Goal: Task Accomplishment & Management: Complete application form

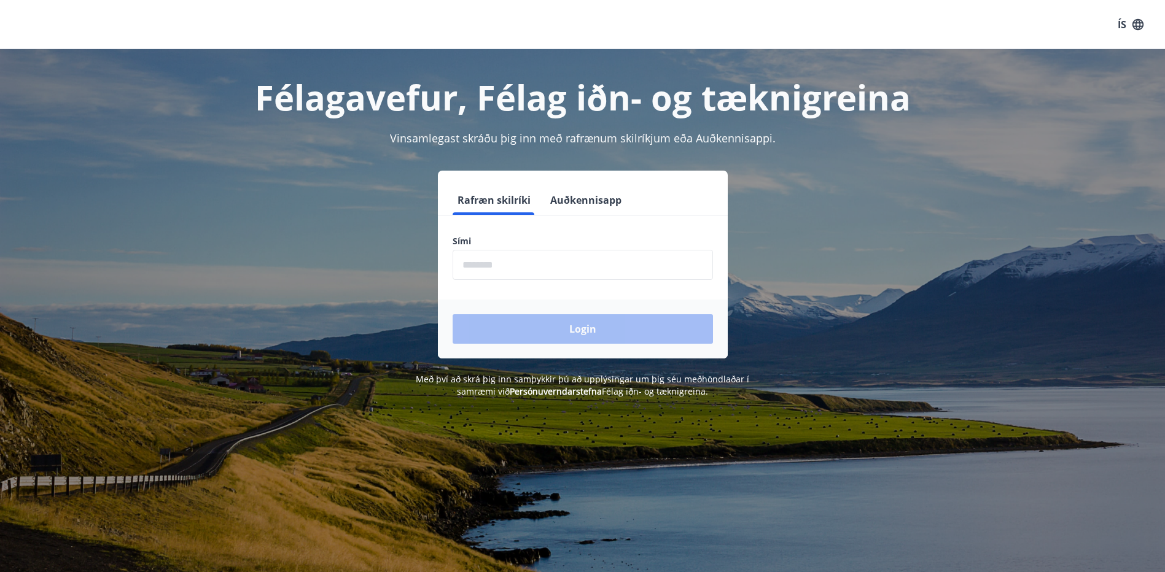
click at [536, 268] on input "phone" at bounding box center [582, 265] width 260 height 30
type input "********"
click at [561, 337] on button "Login" at bounding box center [582, 328] width 260 height 29
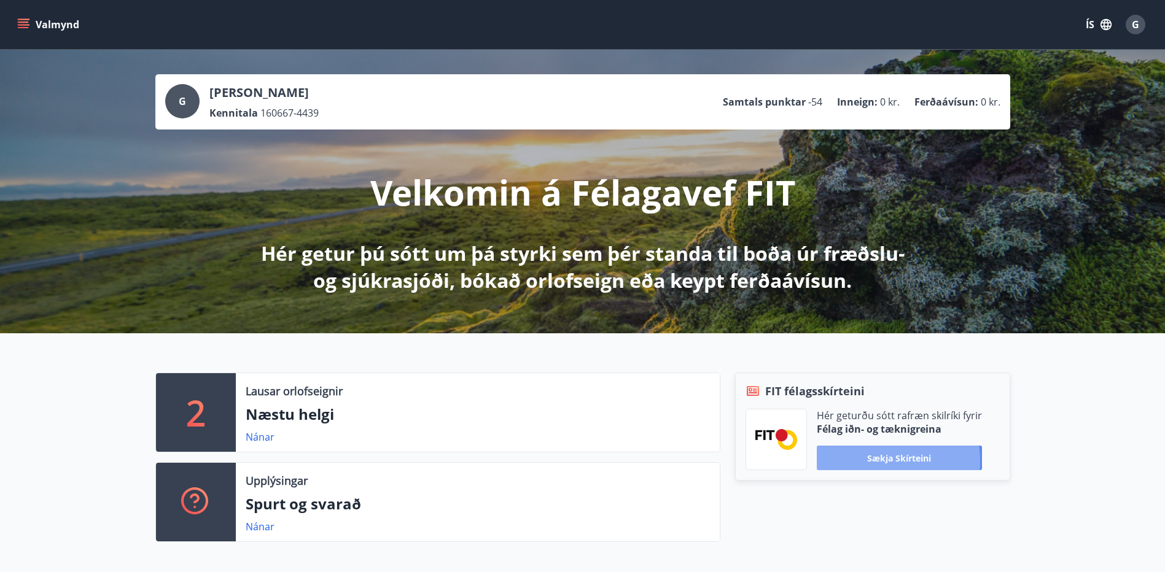
click at [871, 461] on button "Sækja skírteini" at bounding box center [899, 458] width 165 height 25
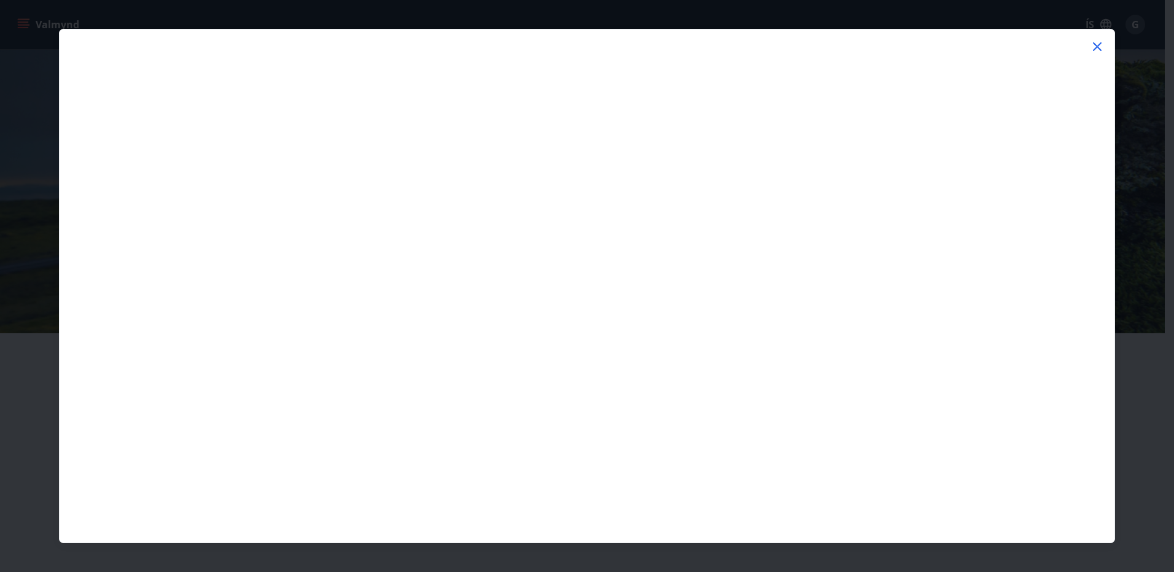
click at [1099, 45] on icon at bounding box center [1097, 46] width 9 height 9
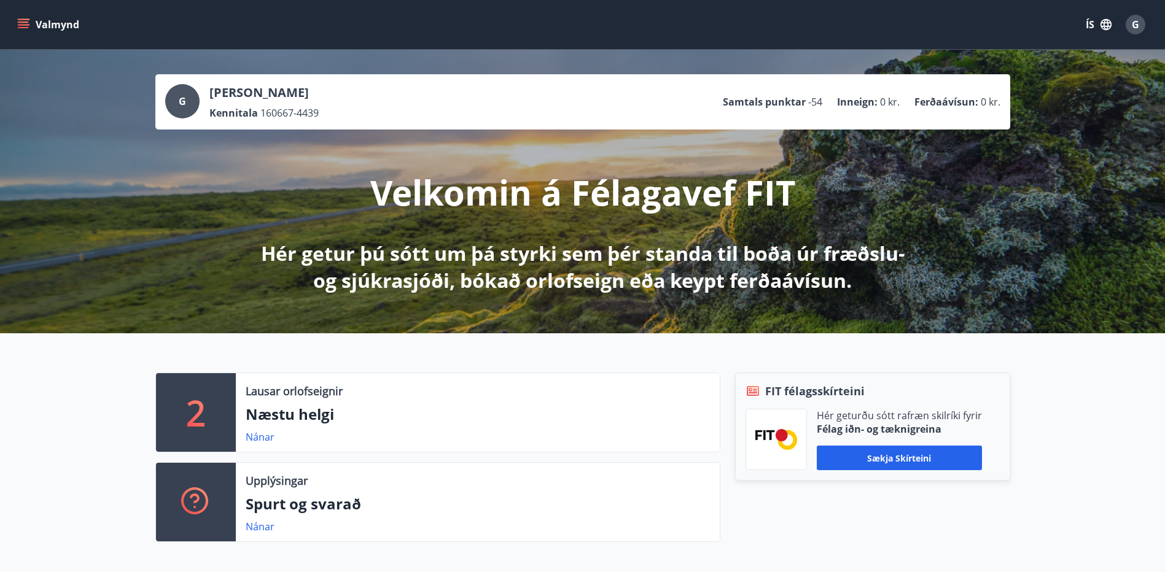
click at [17, 25] on icon "menu" at bounding box center [23, 24] width 12 height 12
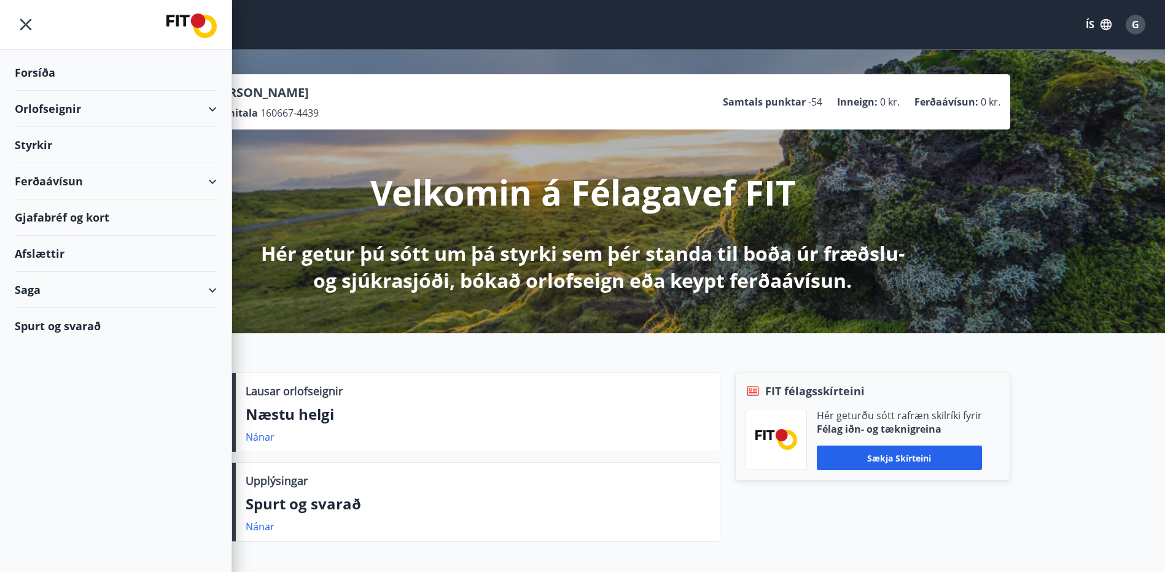
click at [42, 148] on div "Styrkir" at bounding box center [116, 145] width 202 height 36
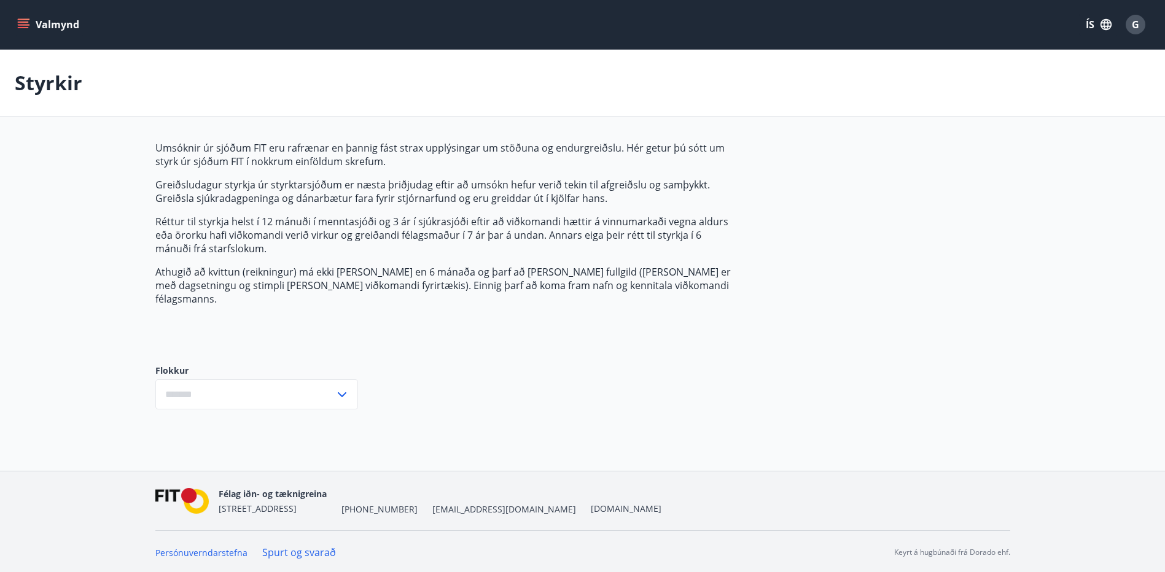
type input "***"
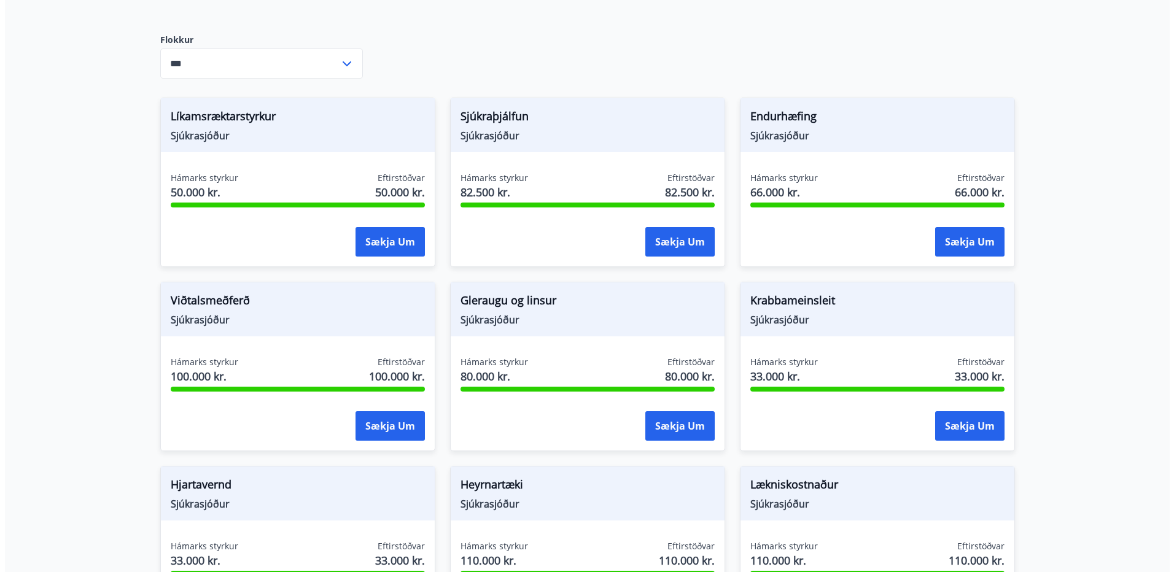
scroll to position [491, 0]
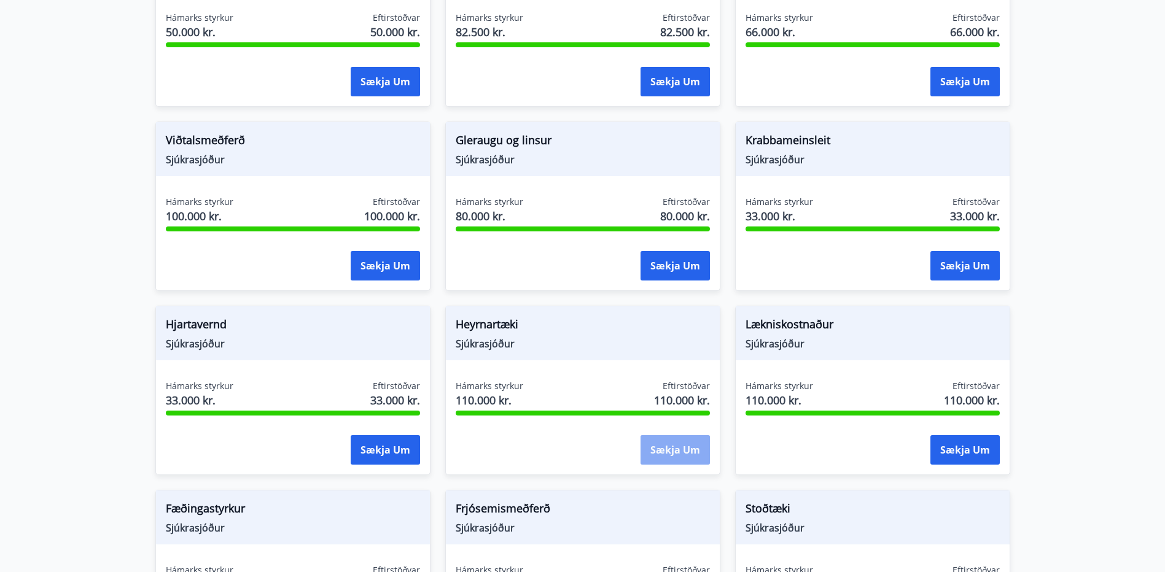
click at [677, 439] on button "Sækja um" at bounding box center [674, 449] width 69 height 29
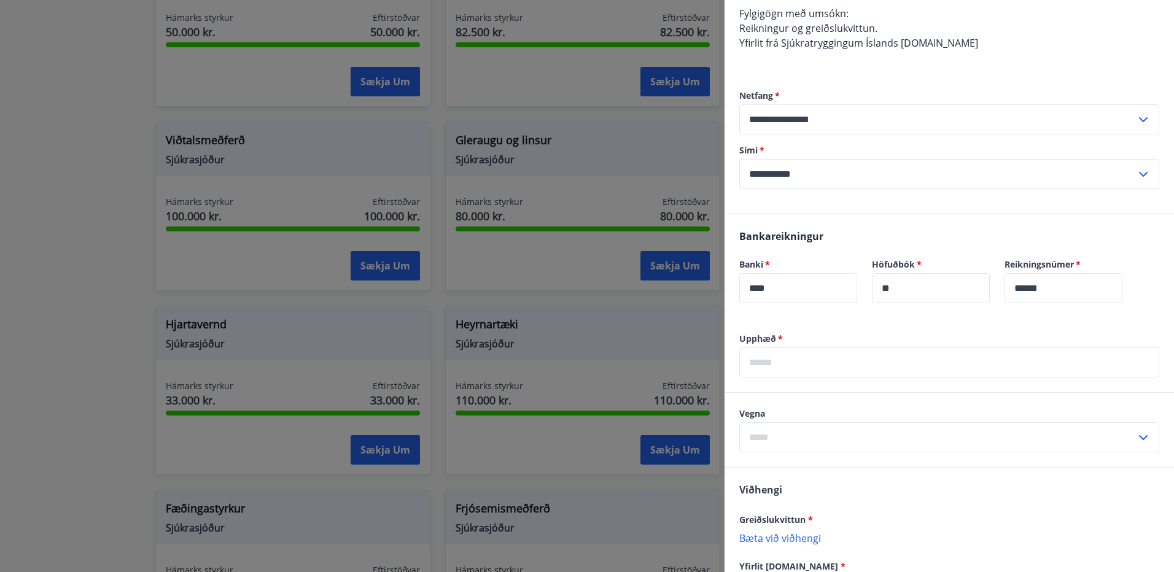
scroll to position [246, 0]
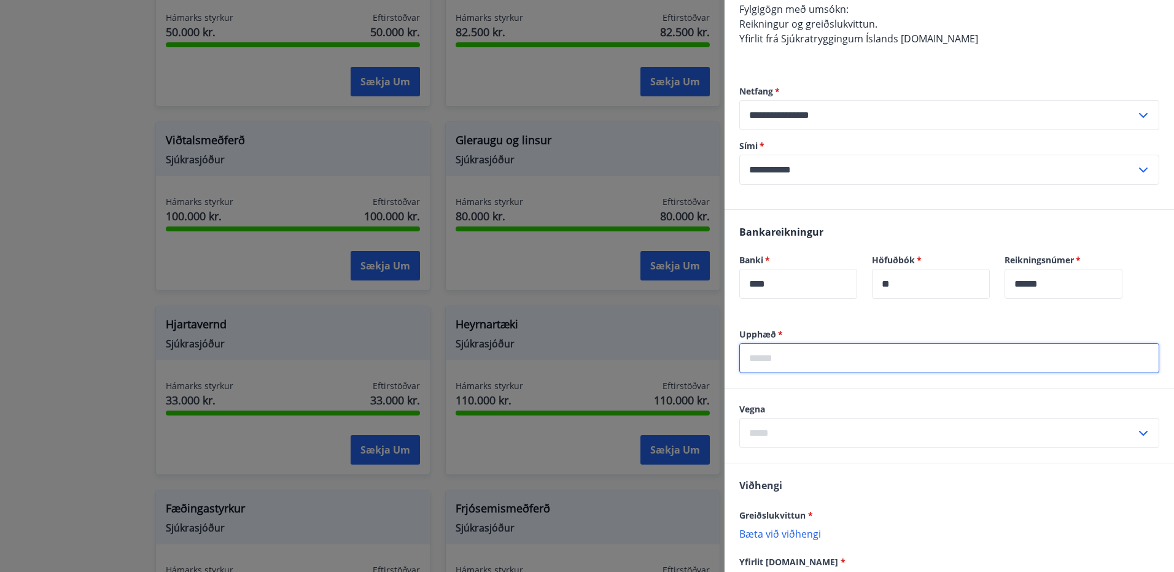
click at [836, 365] on input "text" at bounding box center [949, 358] width 420 height 30
type input "******"
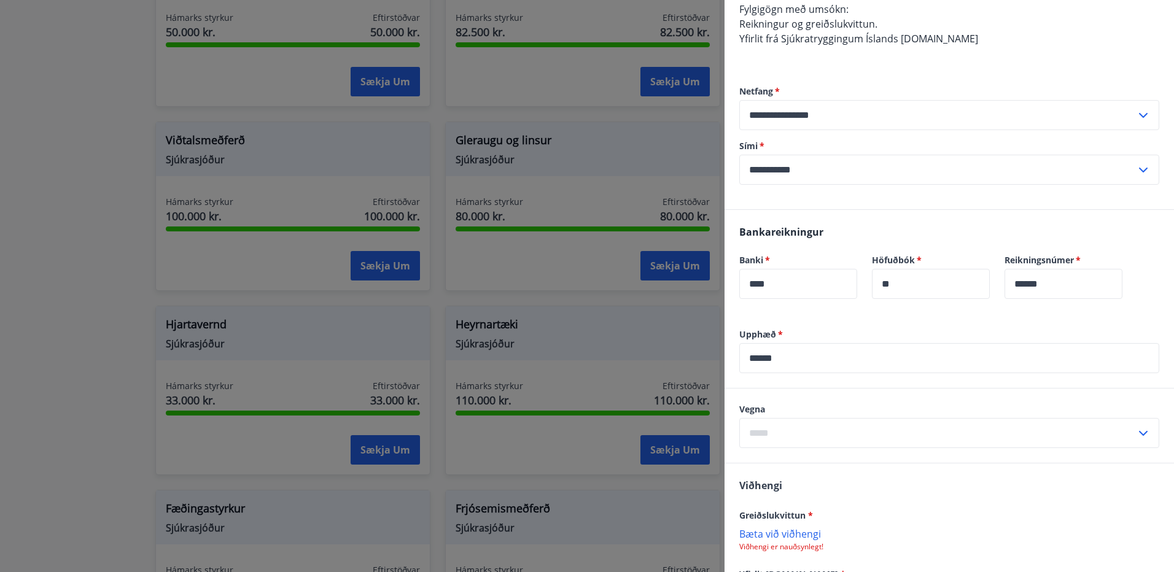
click at [1136, 430] on icon at bounding box center [1143, 433] width 15 height 15
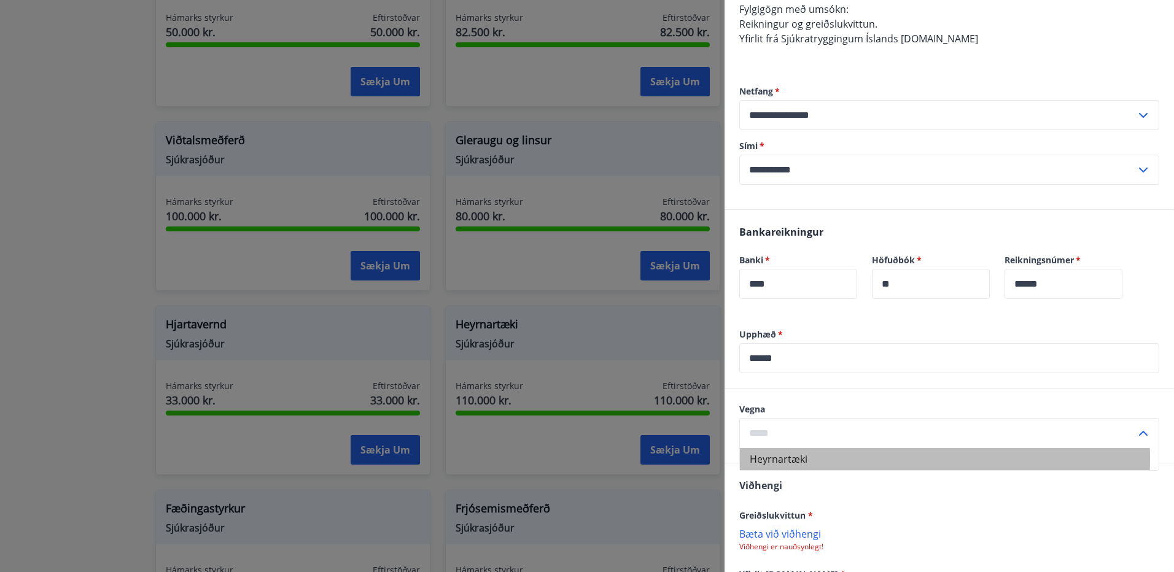
click at [773, 459] on li "Heyrnartæki" at bounding box center [949, 459] width 419 height 22
type input "**********"
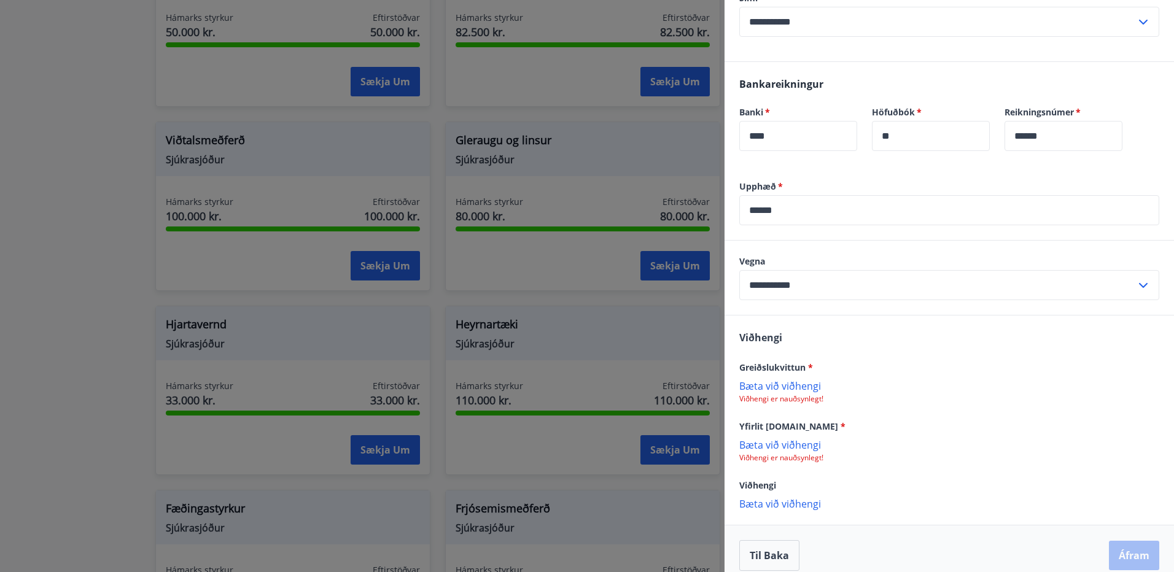
scroll to position [407, 0]
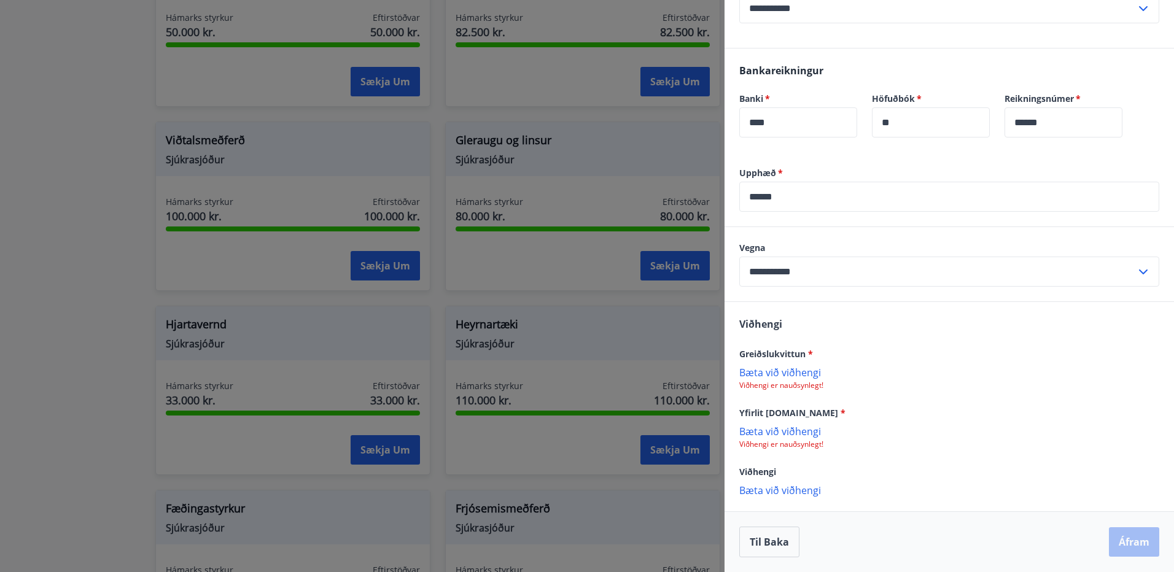
click at [784, 368] on p "Bæta við viðhengi" at bounding box center [949, 372] width 420 height 12
click at [798, 431] on p "Bæta við viðhengi" at bounding box center [949, 431] width 420 height 12
click at [778, 371] on p "Bæta við viðhengi" at bounding box center [949, 372] width 420 height 12
click at [770, 370] on p "Bæta við viðhengi" at bounding box center [949, 372] width 420 height 12
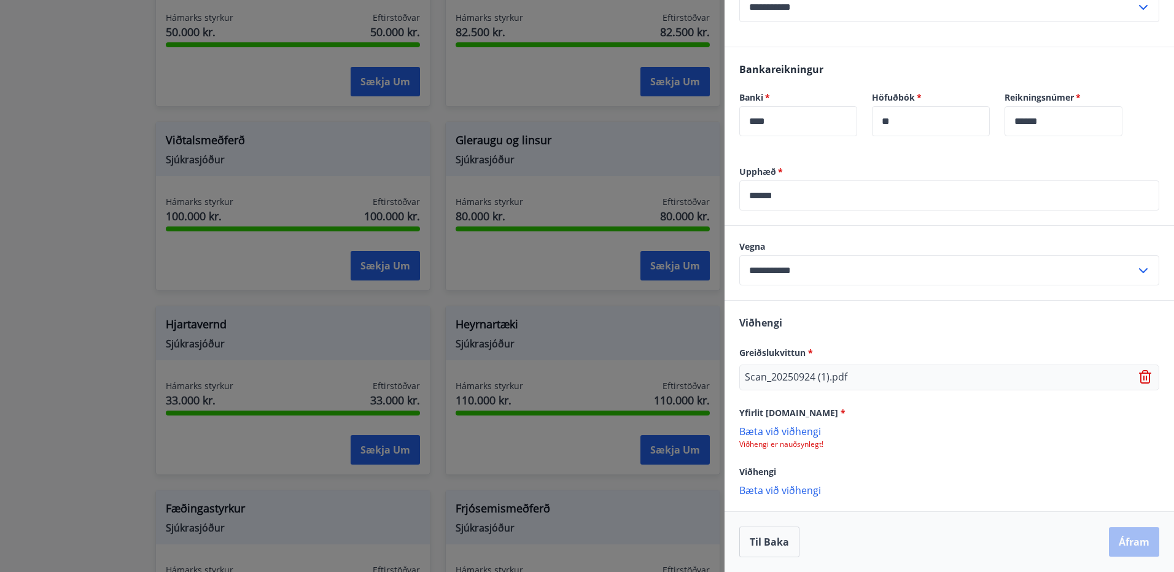
click at [1133, 543] on div "Til baka Áfram" at bounding box center [949, 542] width 420 height 31
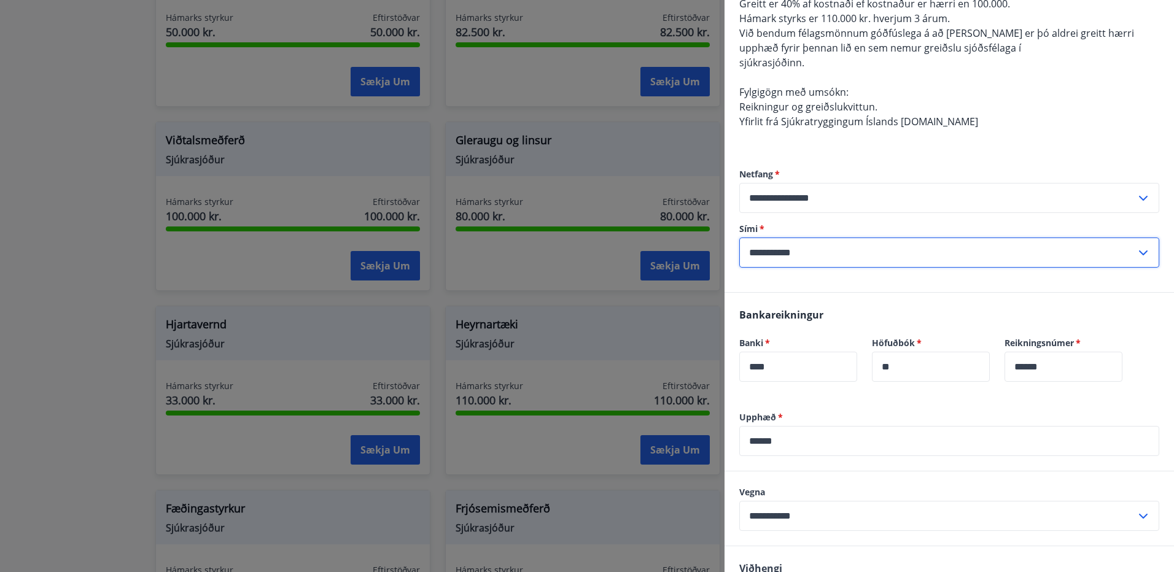
click at [831, 248] on input "**********" at bounding box center [937, 253] width 397 height 30
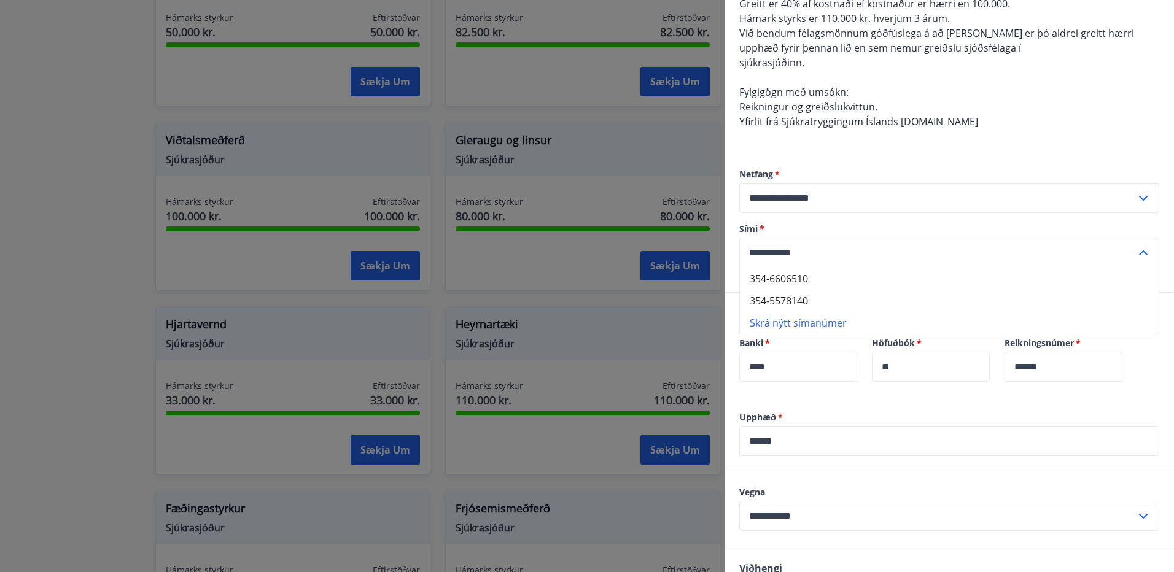
click at [797, 280] on li "354-6606510" at bounding box center [949, 279] width 419 height 22
type input "**********"
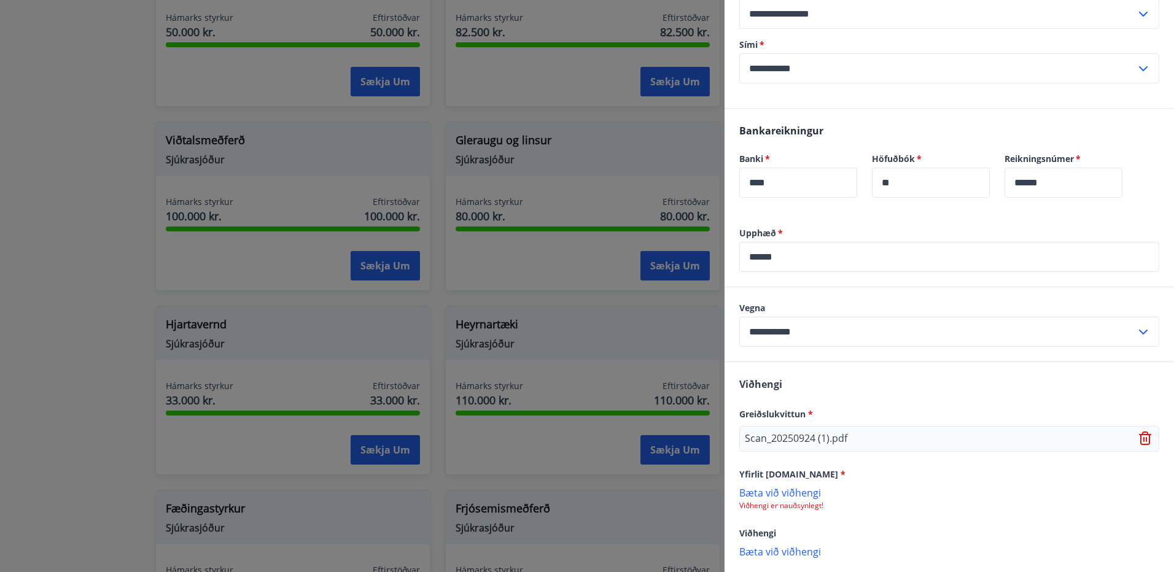
scroll to position [408, 0]
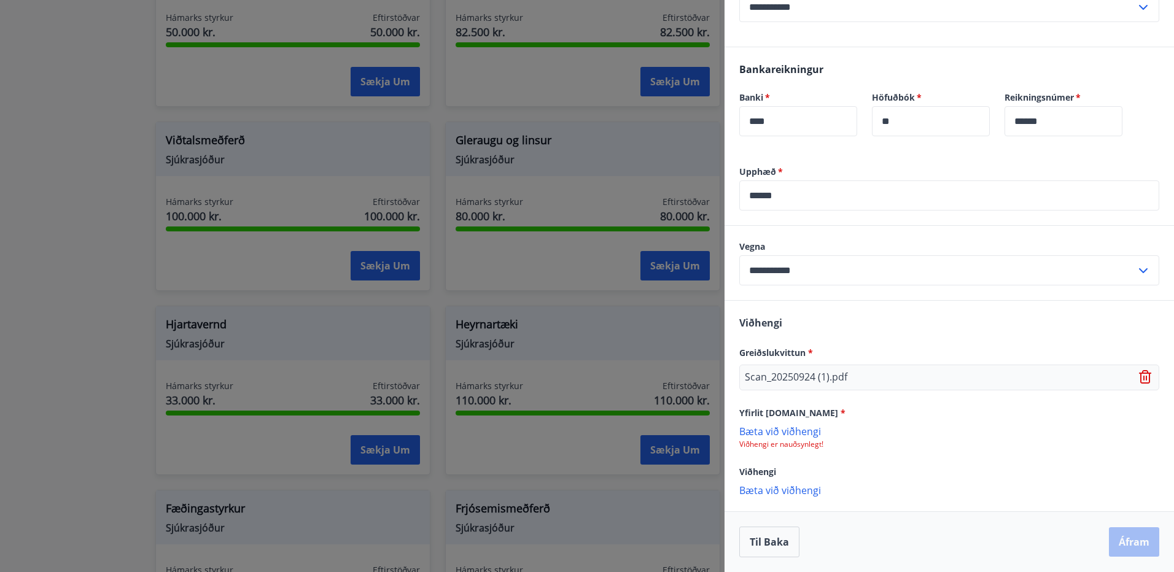
click at [780, 429] on p "Bæta við viðhengi" at bounding box center [949, 431] width 420 height 12
click at [1134, 543] on button "Áfram" at bounding box center [1134, 541] width 50 height 29
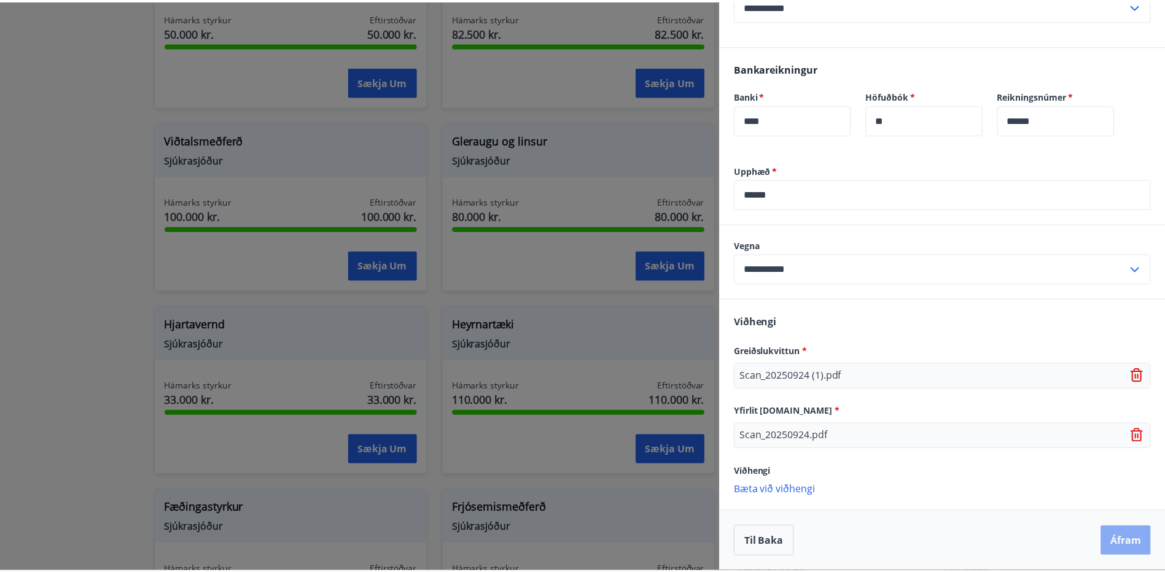
scroll to position [0, 0]
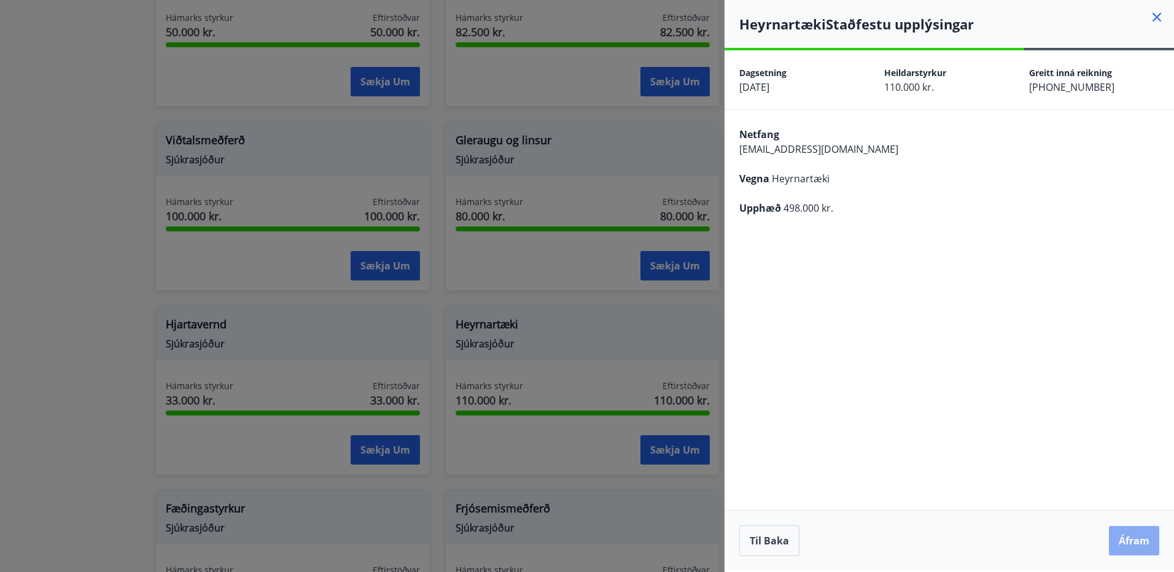
click at [1136, 545] on button "Áfram" at bounding box center [1134, 540] width 50 height 29
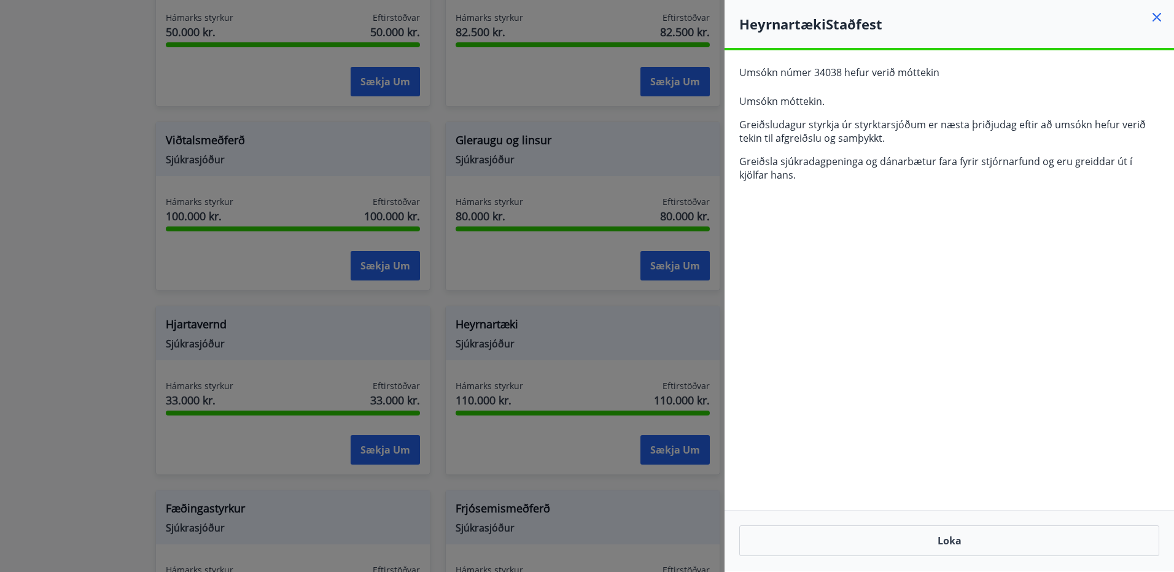
click at [1157, 15] on icon at bounding box center [1156, 17] width 15 height 15
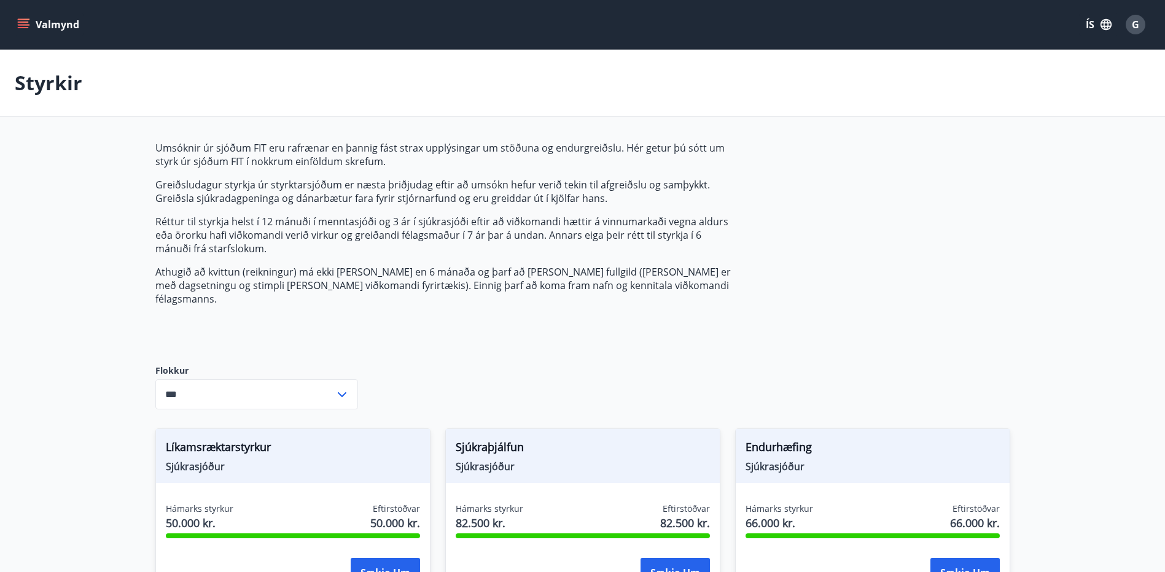
click at [28, 24] on icon "menu" at bounding box center [23, 24] width 12 height 12
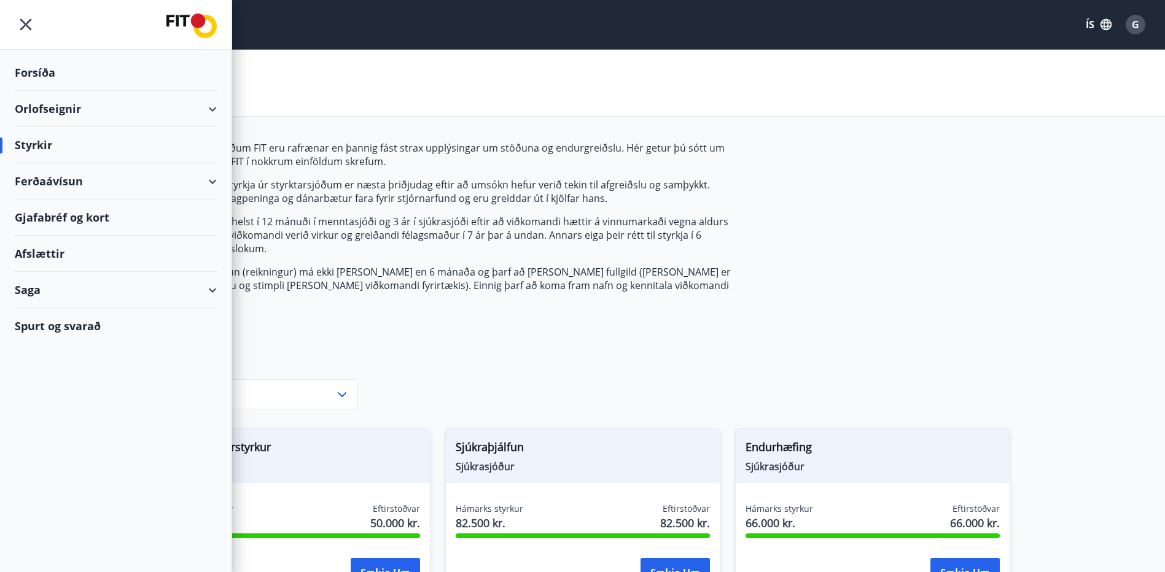
click at [64, 329] on div "Spurt og svarað" at bounding box center [116, 326] width 202 height 36
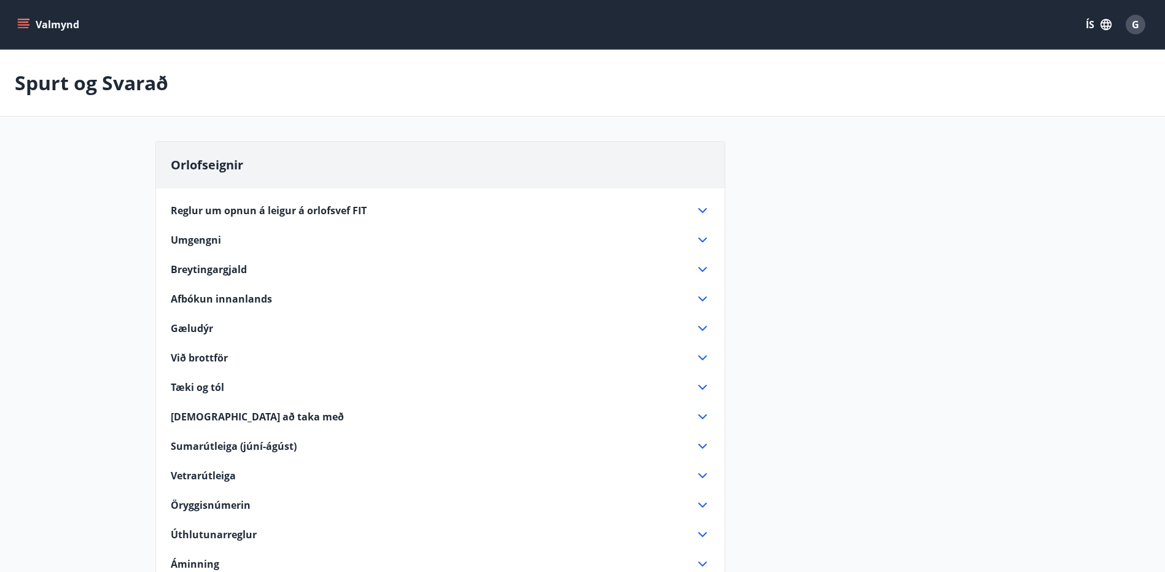
click at [22, 21] on icon "menu" at bounding box center [23, 24] width 12 height 12
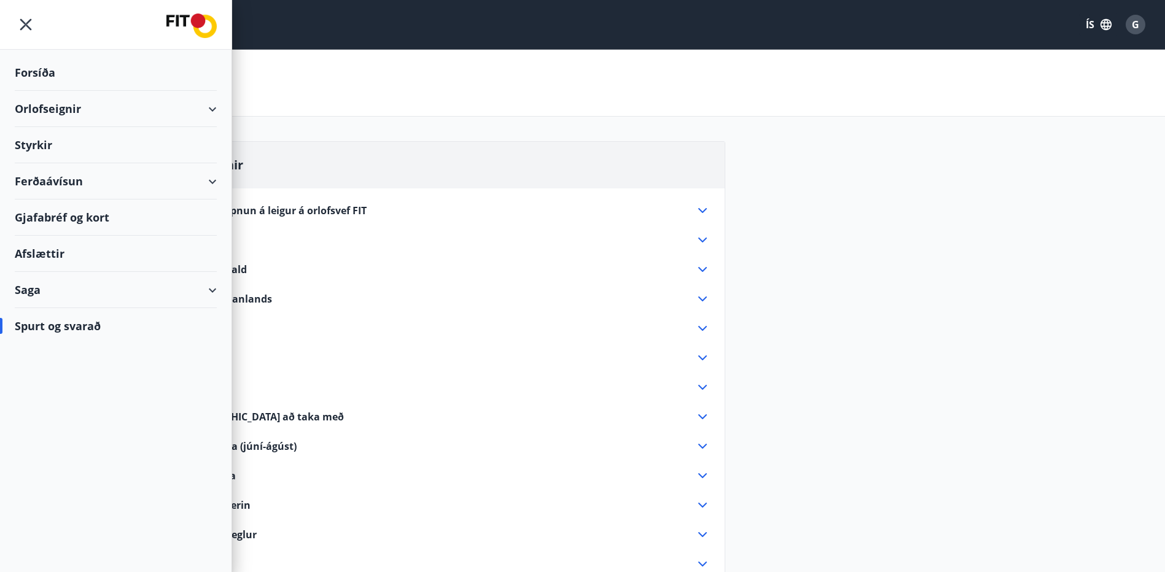
click at [214, 287] on div "Saga" at bounding box center [116, 290] width 202 height 36
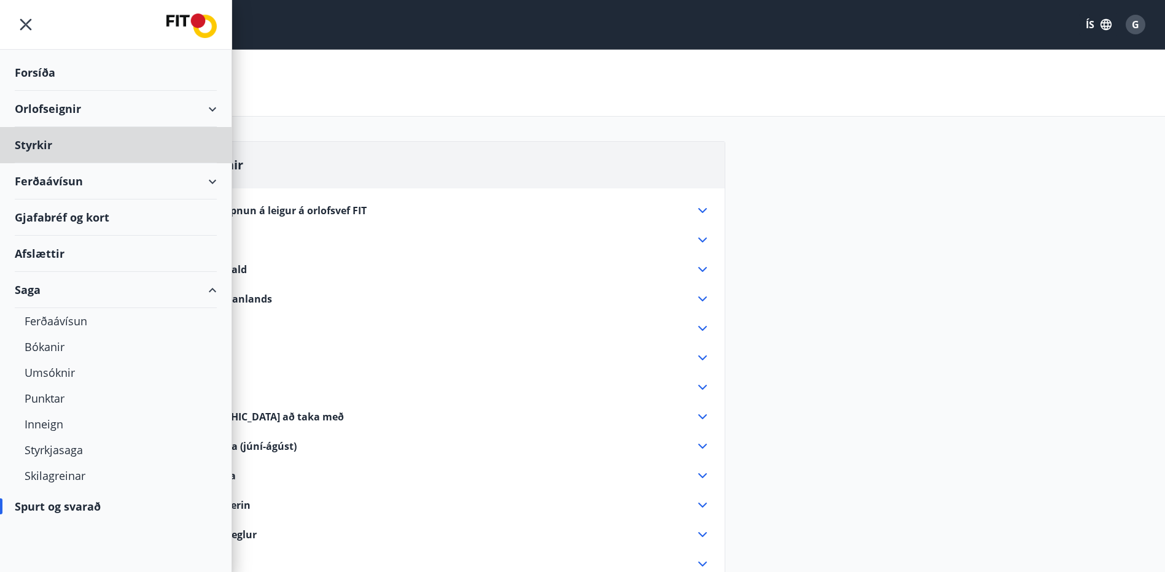
click at [51, 71] on div "Forsíða" at bounding box center [116, 73] width 202 height 36
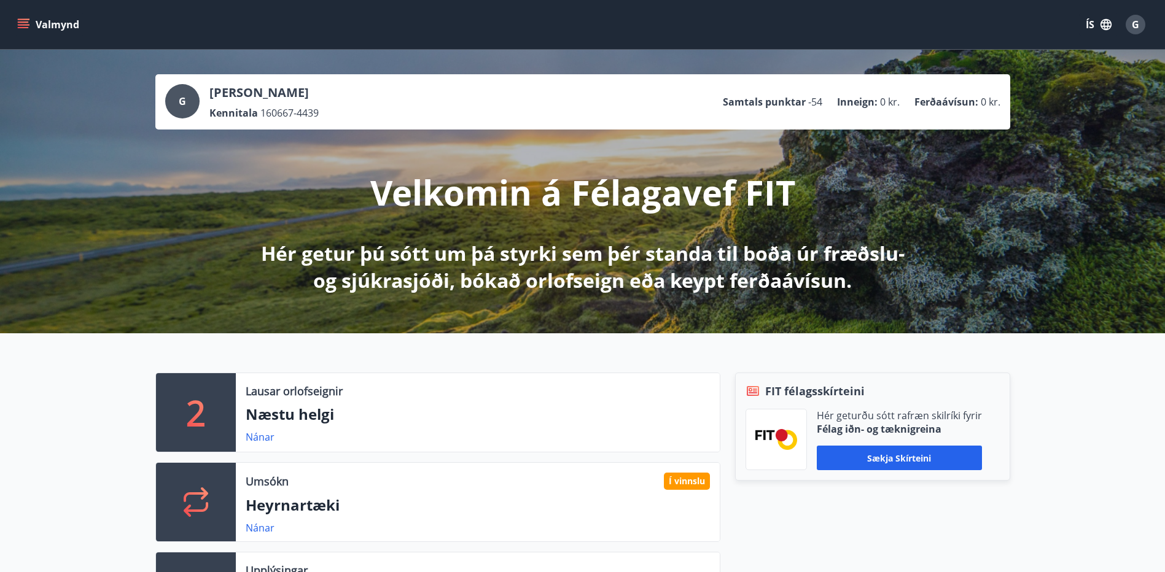
click at [21, 21] on icon "menu" at bounding box center [23, 21] width 11 height 1
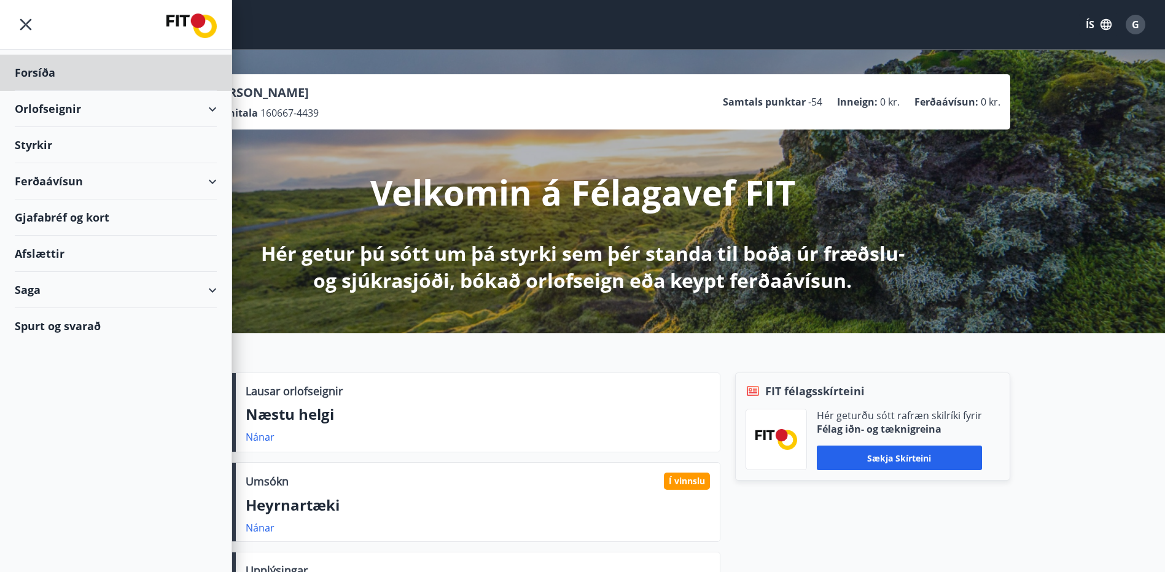
click at [53, 145] on div "Styrkir" at bounding box center [116, 145] width 202 height 36
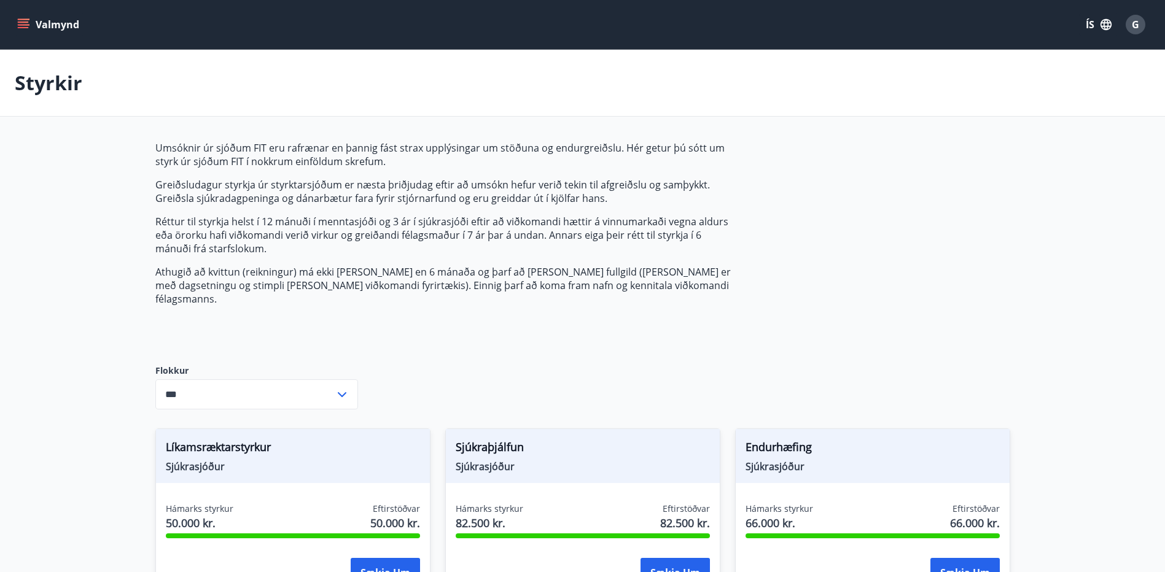
click at [341, 387] on icon at bounding box center [342, 394] width 15 height 15
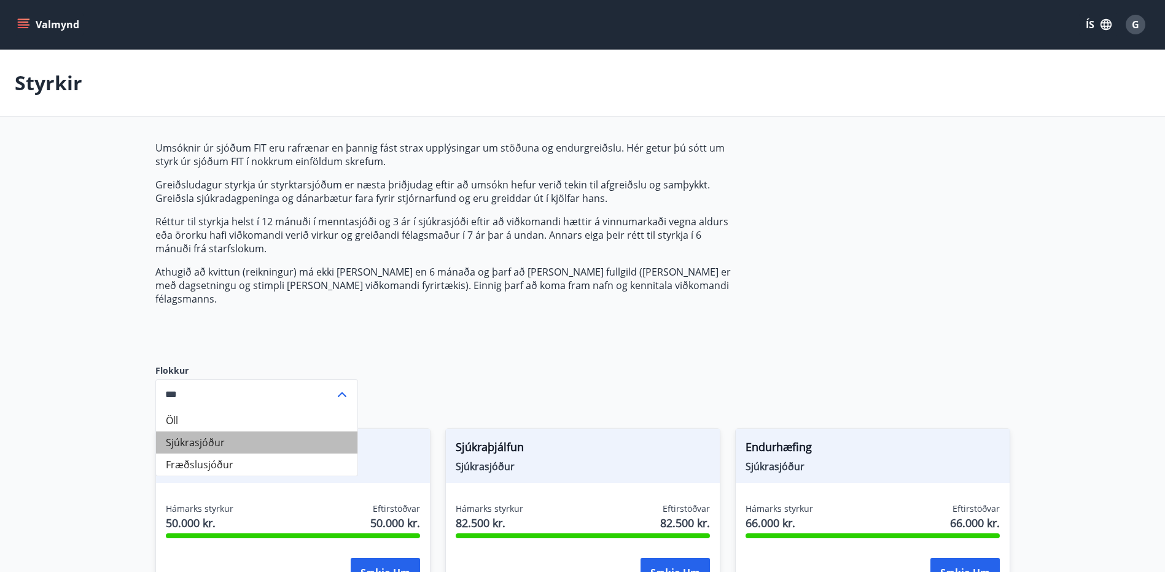
click at [209, 432] on li "Sjúkrasjóður" at bounding box center [256, 443] width 201 height 22
type input "**********"
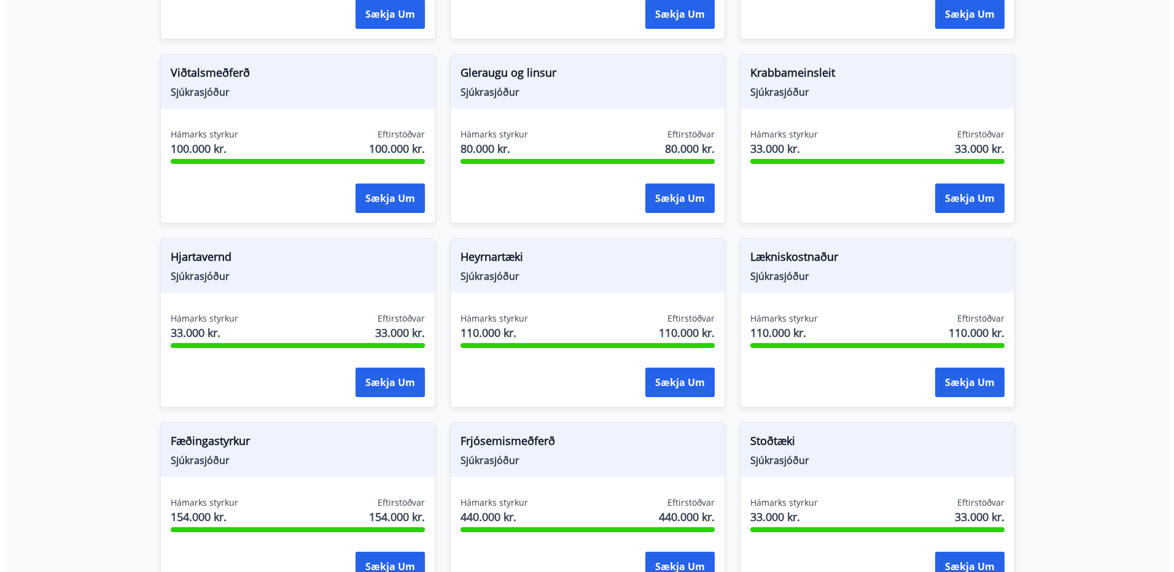
scroll to position [560, 0]
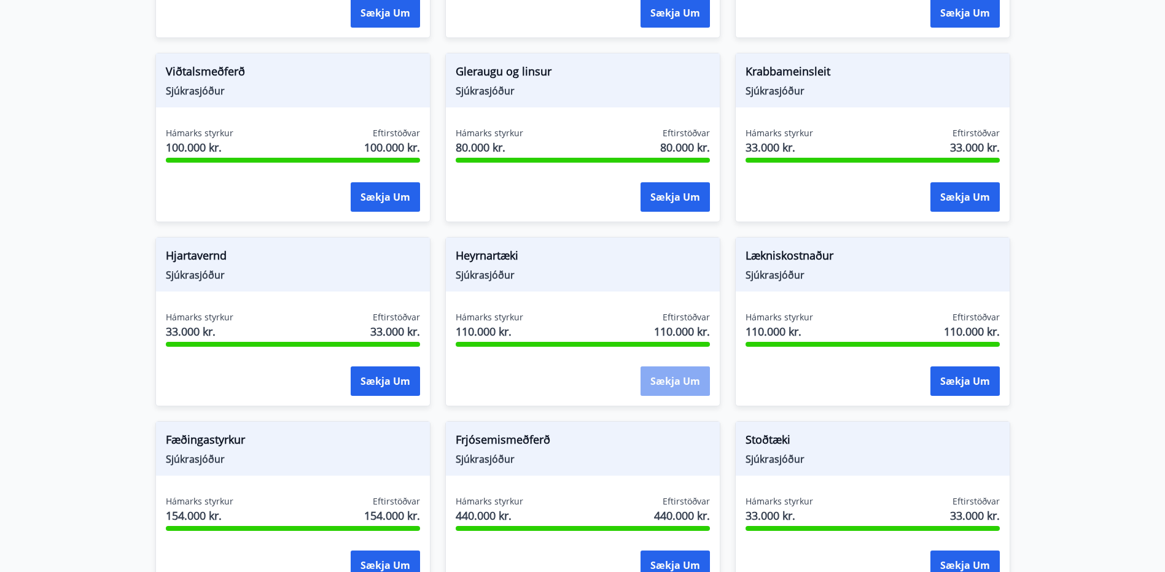
click at [679, 371] on button "Sækja um" at bounding box center [674, 381] width 69 height 29
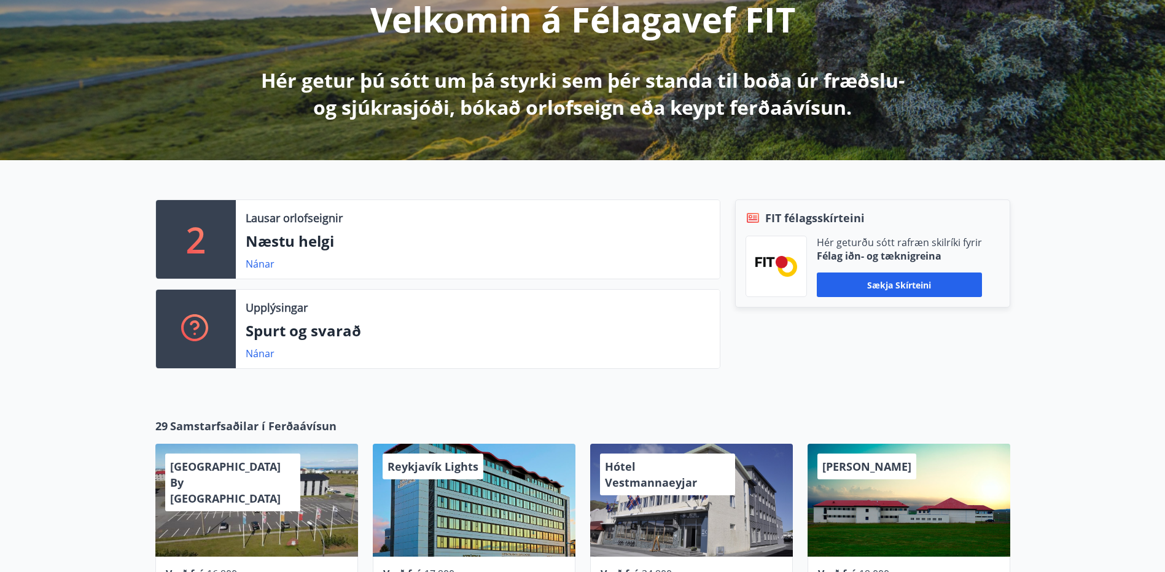
scroll to position [184, 0]
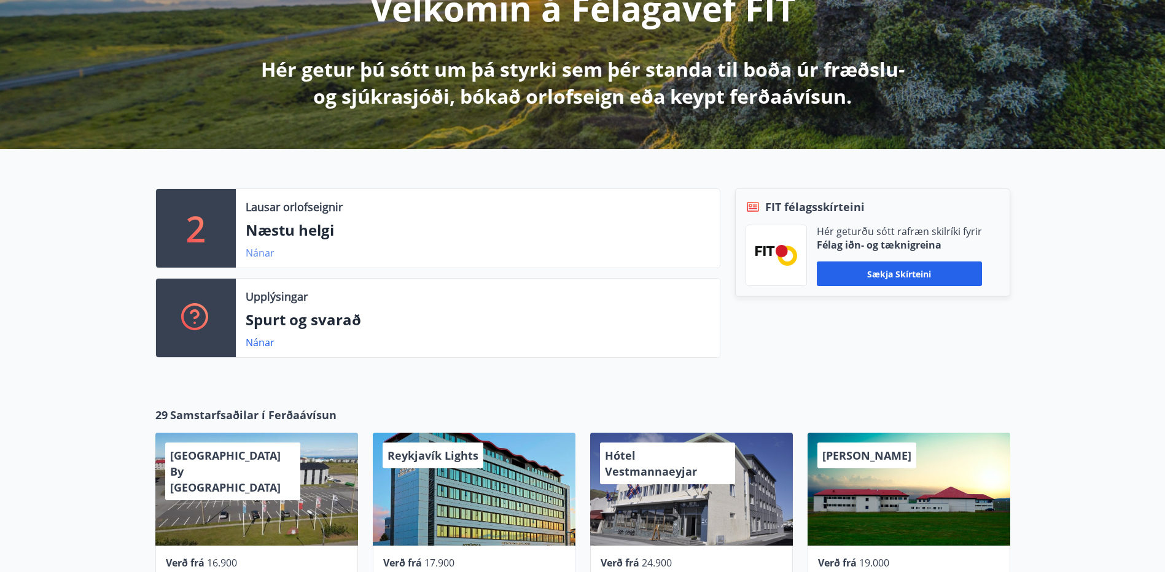
click at [262, 254] on link "Nánar" at bounding box center [260, 253] width 29 height 14
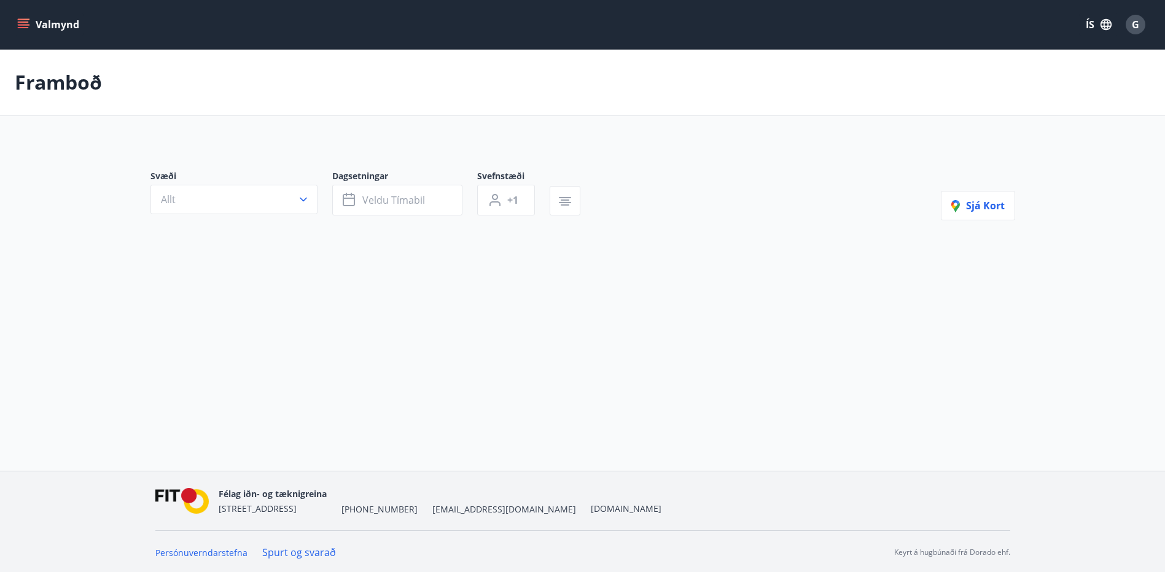
type input "*"
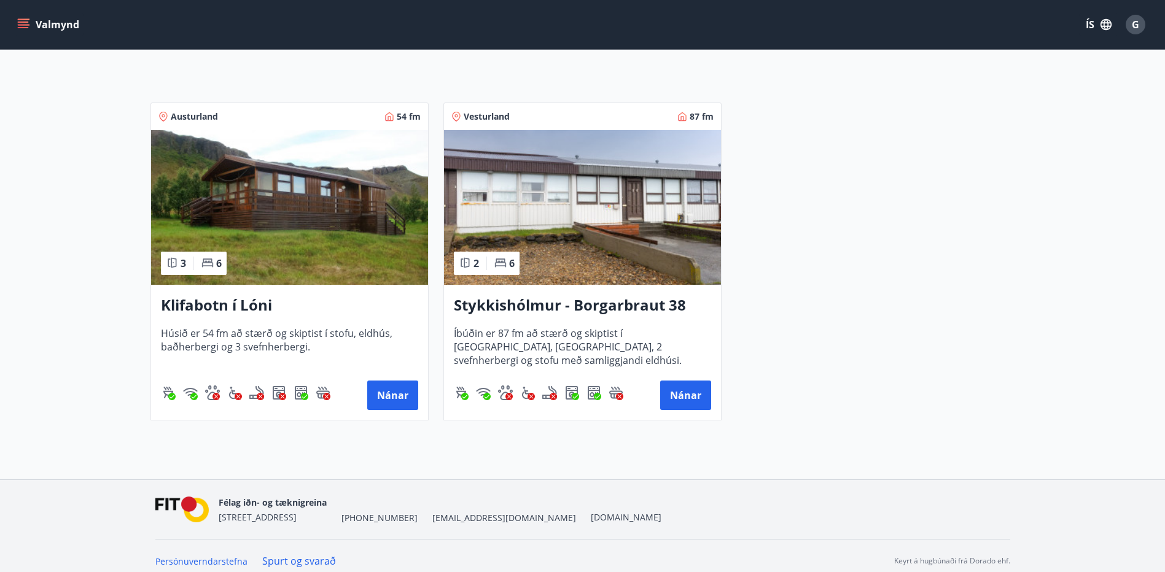
scroll to position [219, 0]
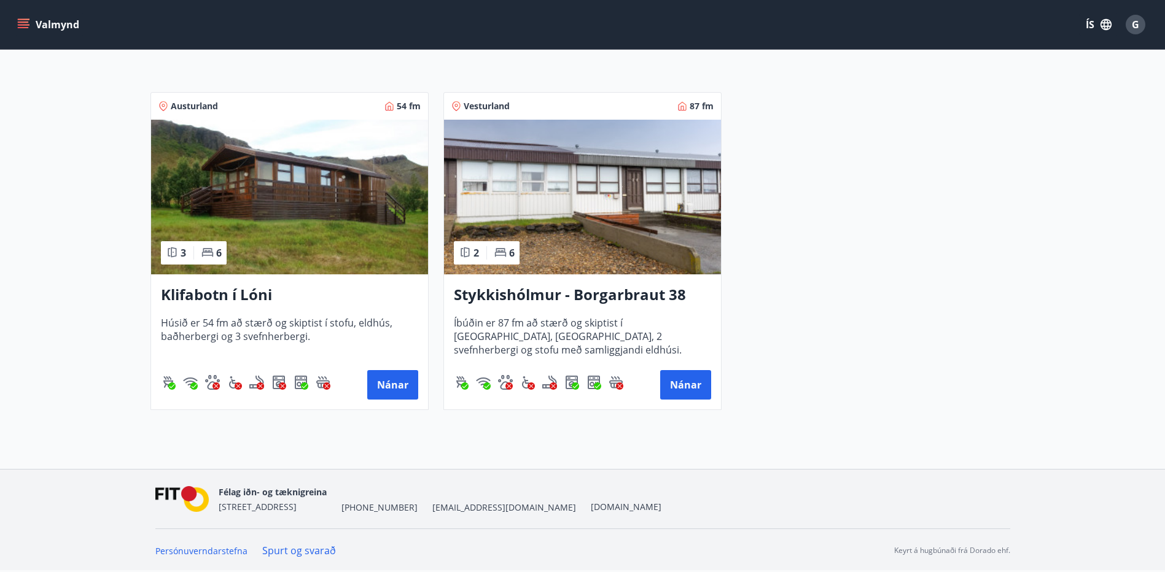
click at [20, 17] on button "Valmynd" at bounding box center [49, 25] width 69 height 22
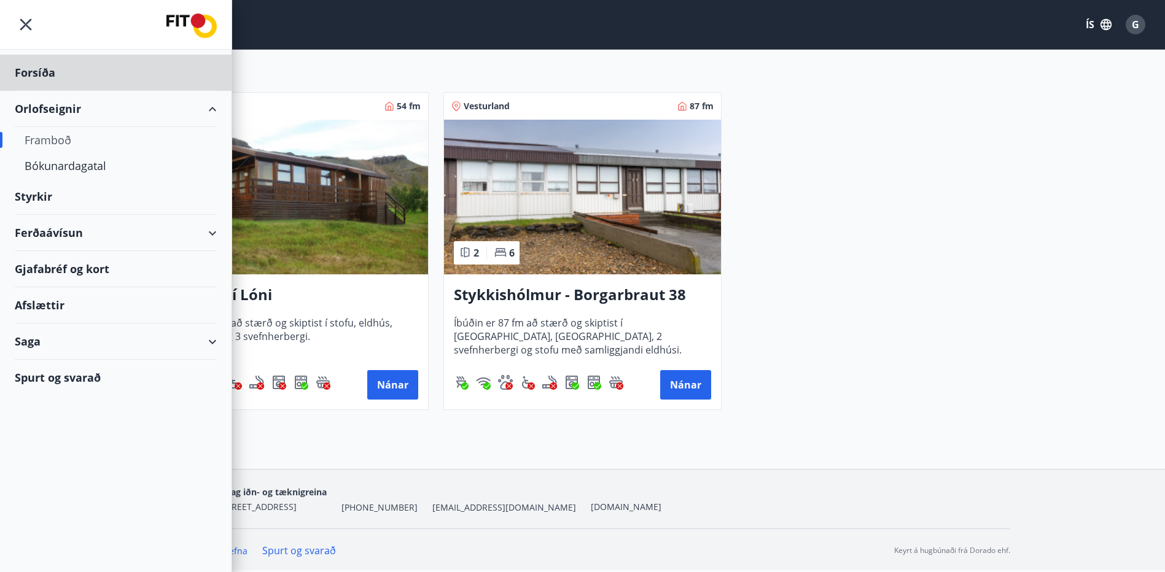
click at [44, 195] on div "Styrkir" at bounding box center [116, 197] width 202 height 36
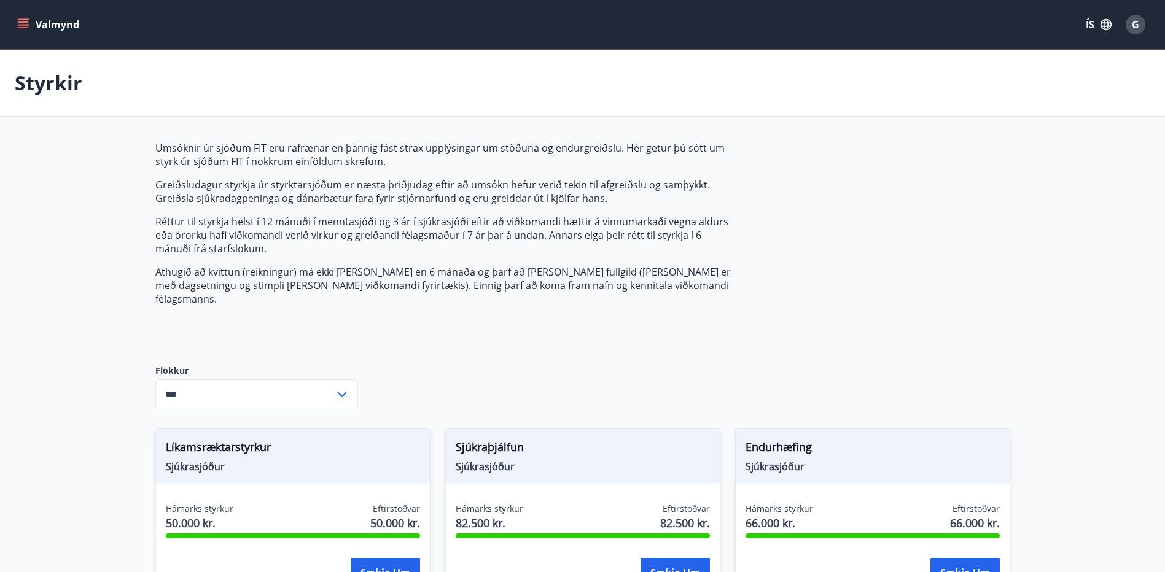
type input "***"
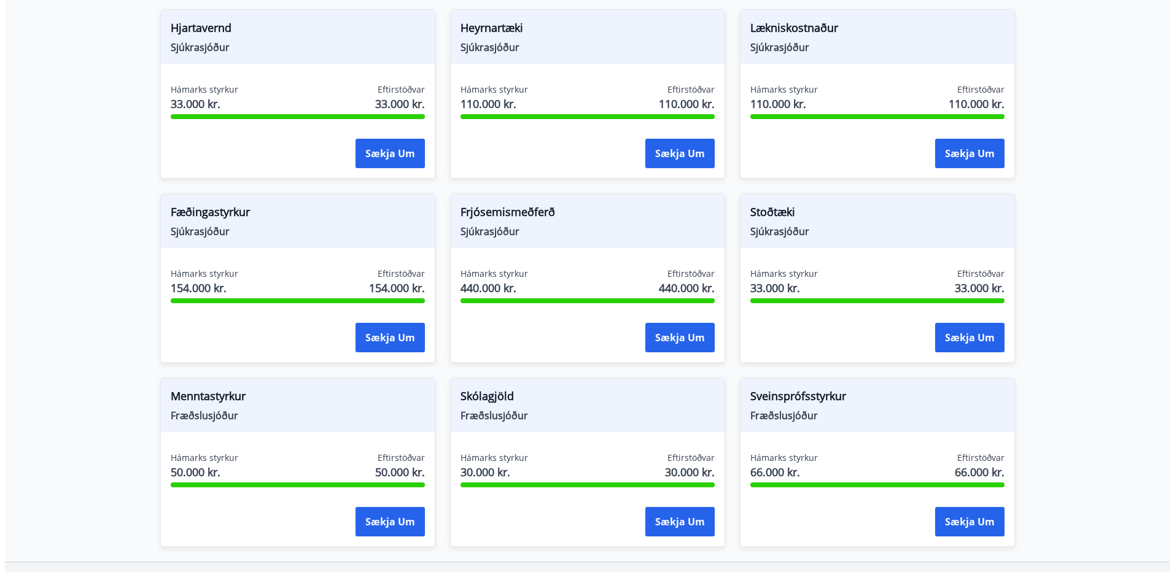
scroll to position [621, 0]
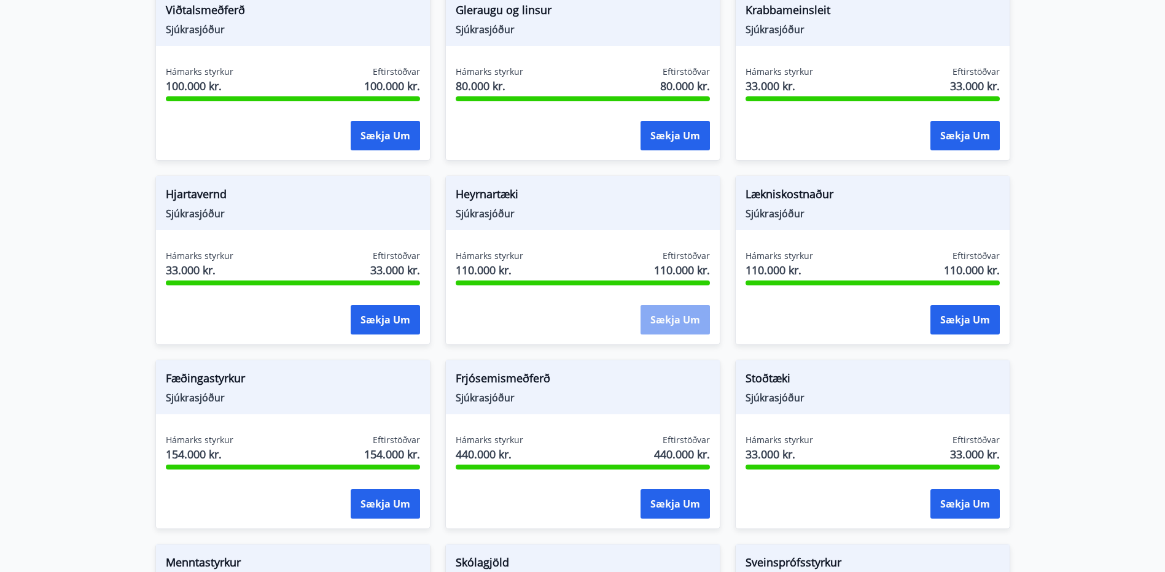
click at [670, 307] on button "Sækja um" at bounding box center [674, 319] width 69 height 29
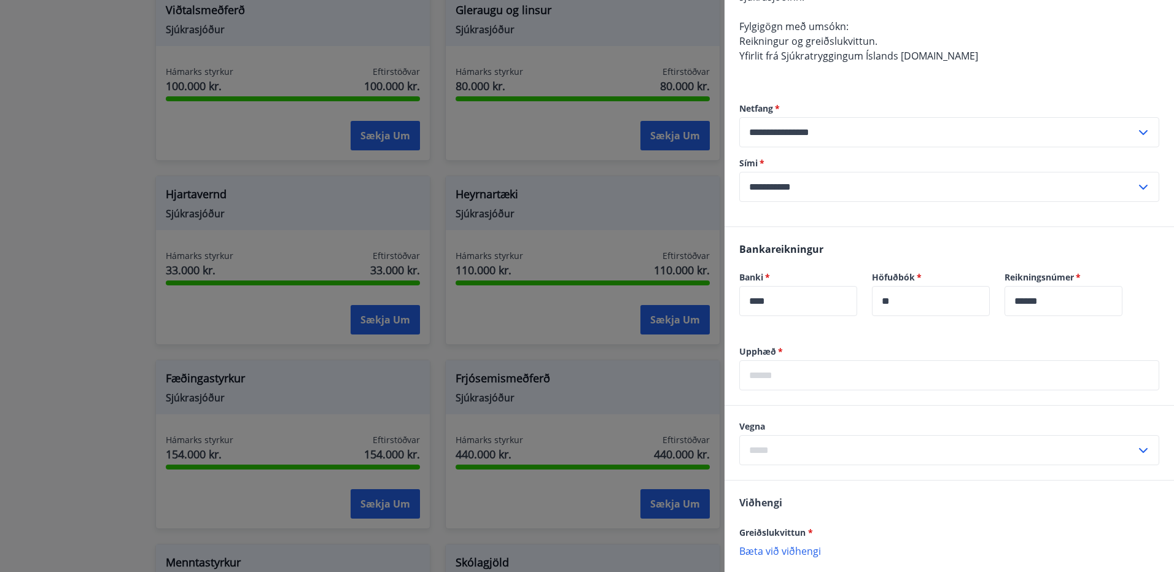
scroll to position [246, 0]
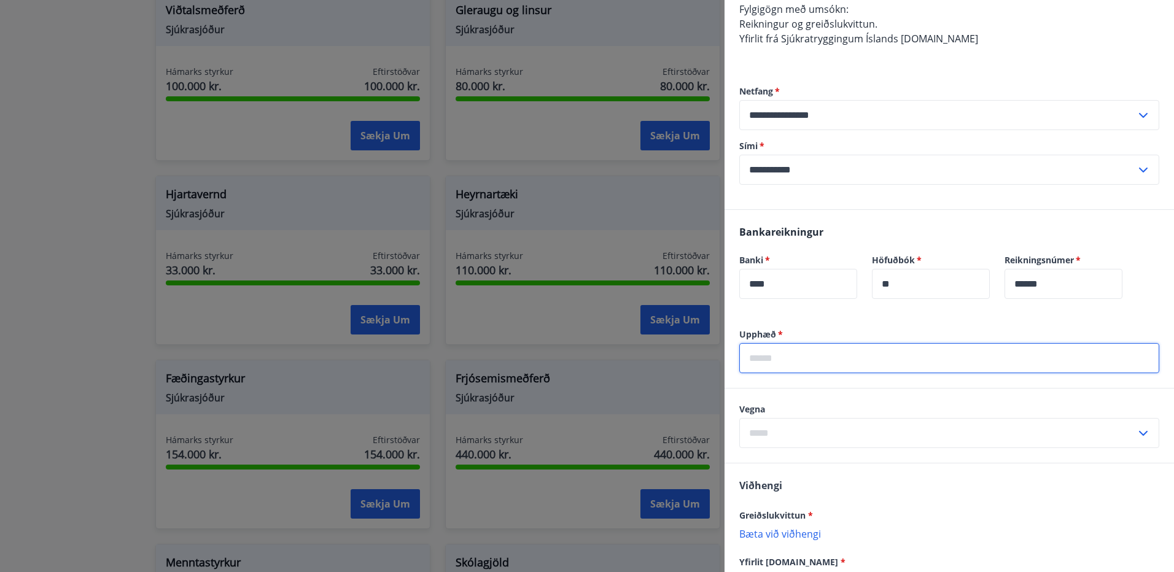
click at [809, 358] on input "text" at bounding box center [949, 358] width 420 height 30
